Goal: Task Accomplishment & Management: Use online tool/utility

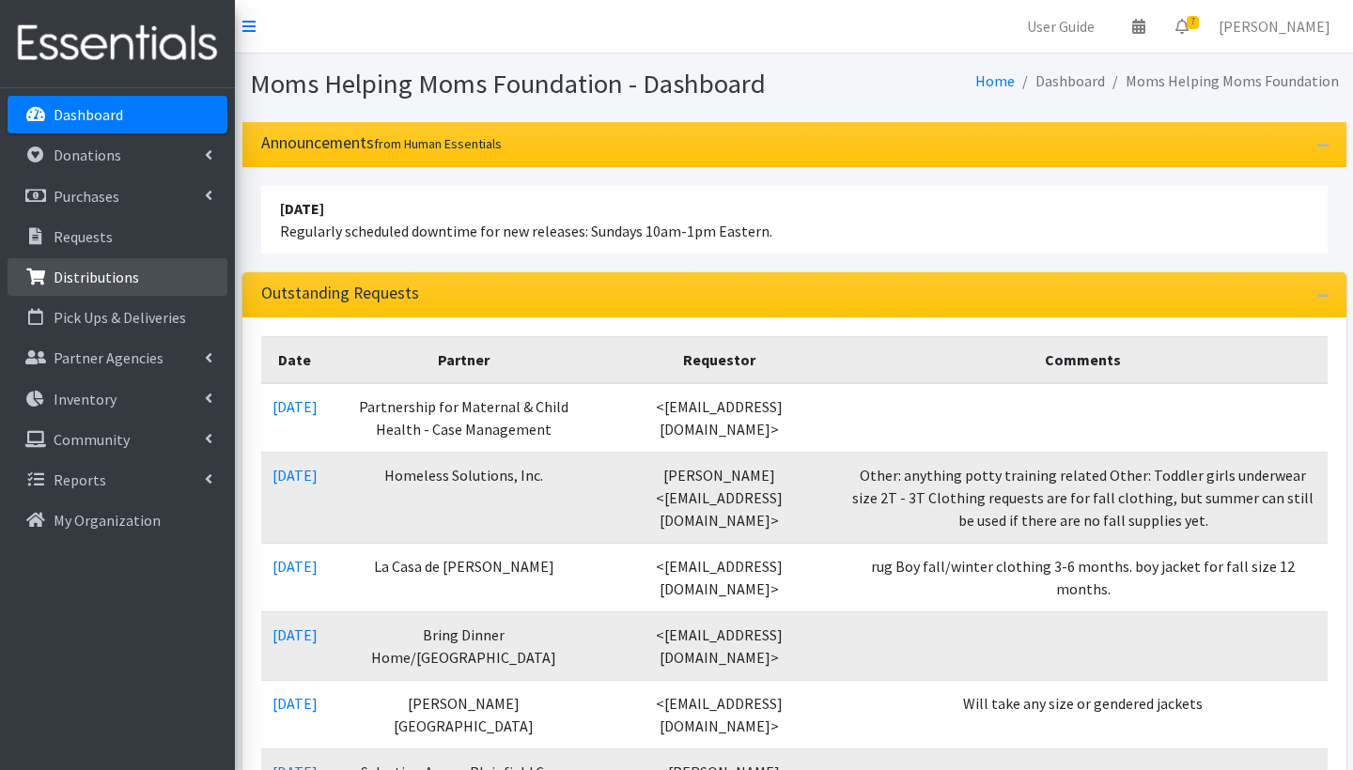
click at [89, 281] on p "Distributions" at bounding box center [96, 277] width 85 height 19
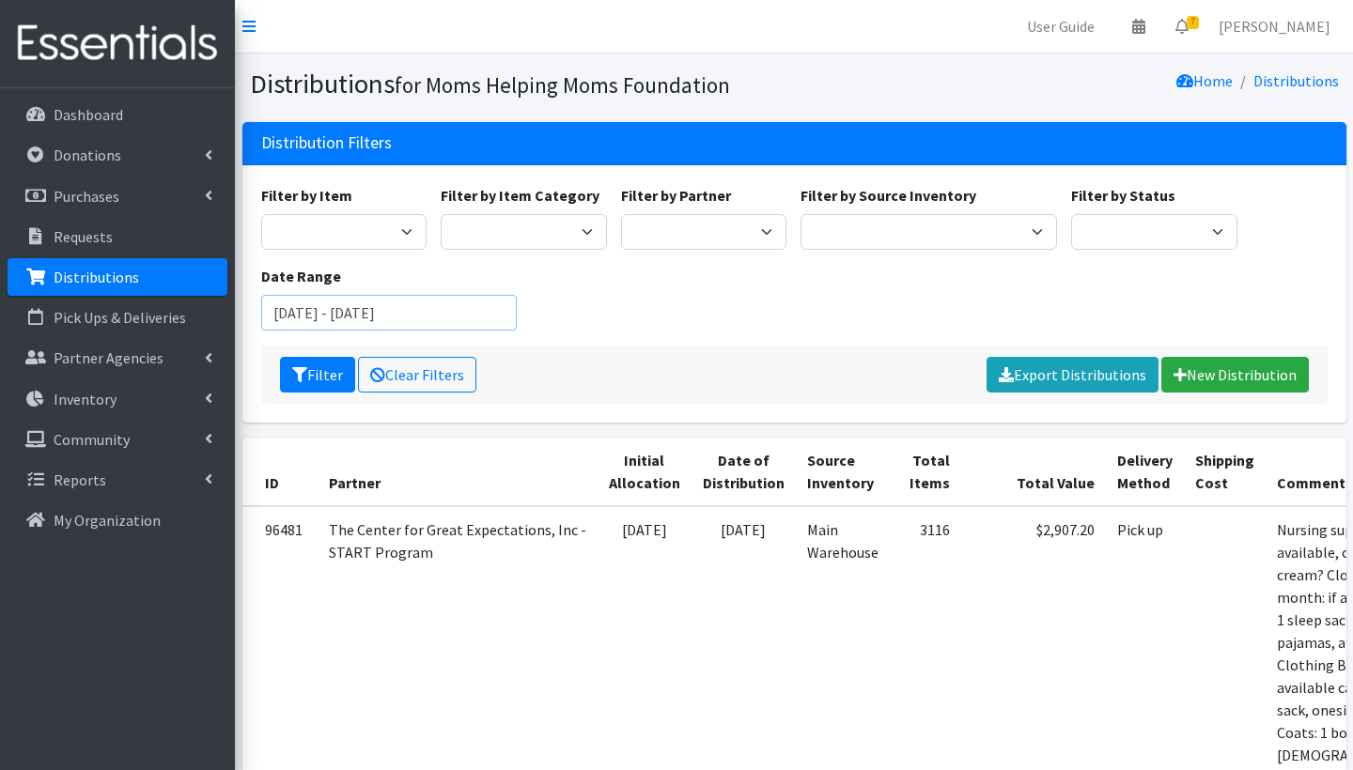
click at [367, 312] on input "[DATE] - [DATE]" at bounding box center [389, 313] width 256 height 36
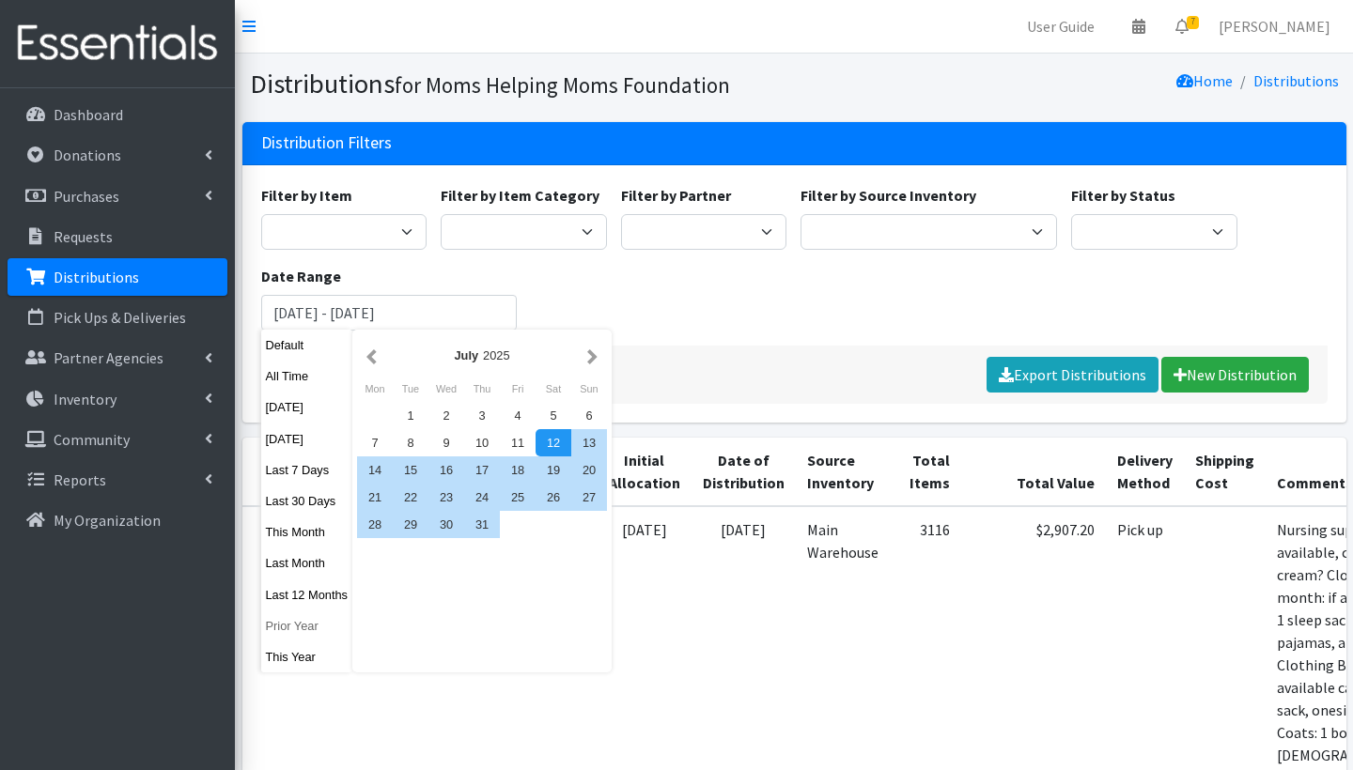
click at [289, 624] on button "Prior Year" at bounding box center [307, 625] width 92 height 27
type input "[DATE] - [DATE]"
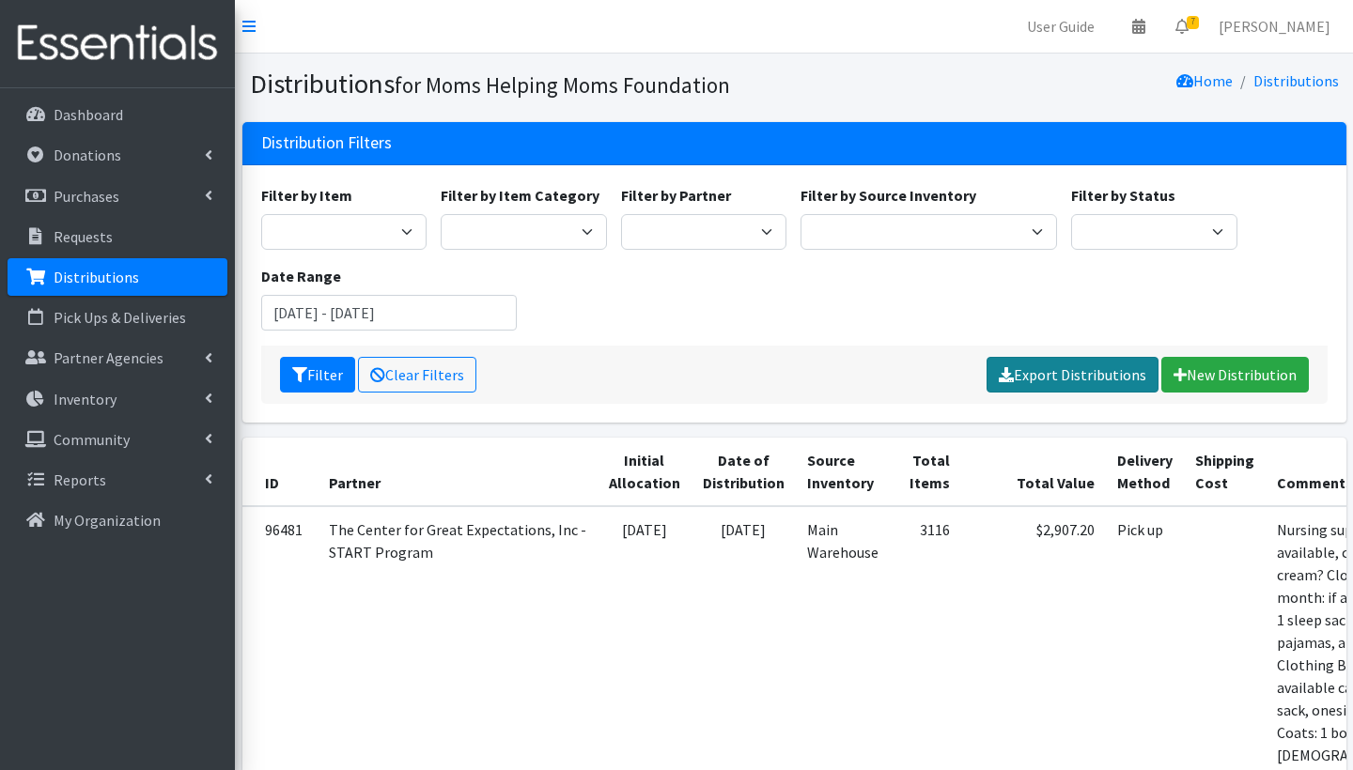
click at [1089, 377] on link "Export Distributions" at bounding box center [1072, 375] width 172 height 36
click at [326, 369] on button "Filter" at bounding box center [317, 375] width 75 height 36
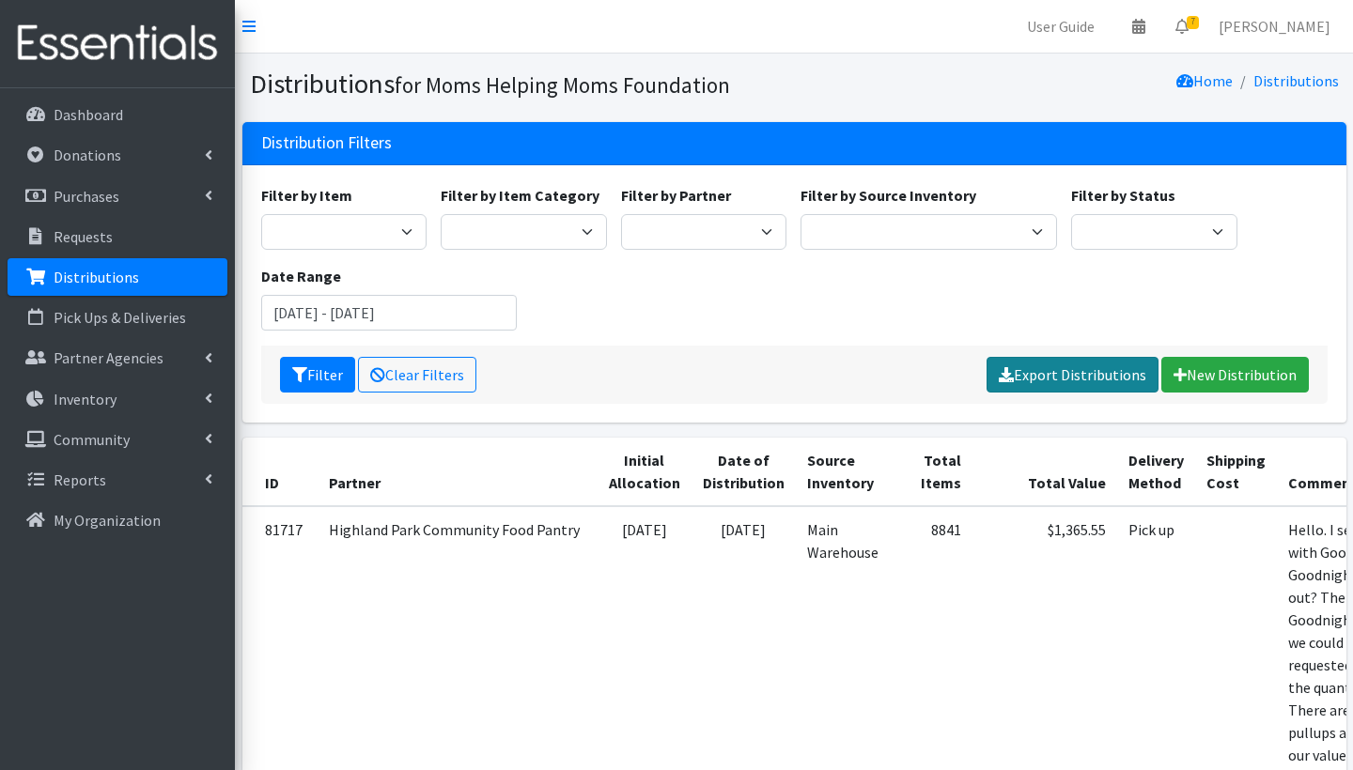
click at [1081, 377] on link "Export Distributions" at bounding box center [1072, 375] width 172 height 36
